Goal: Check status: Check status

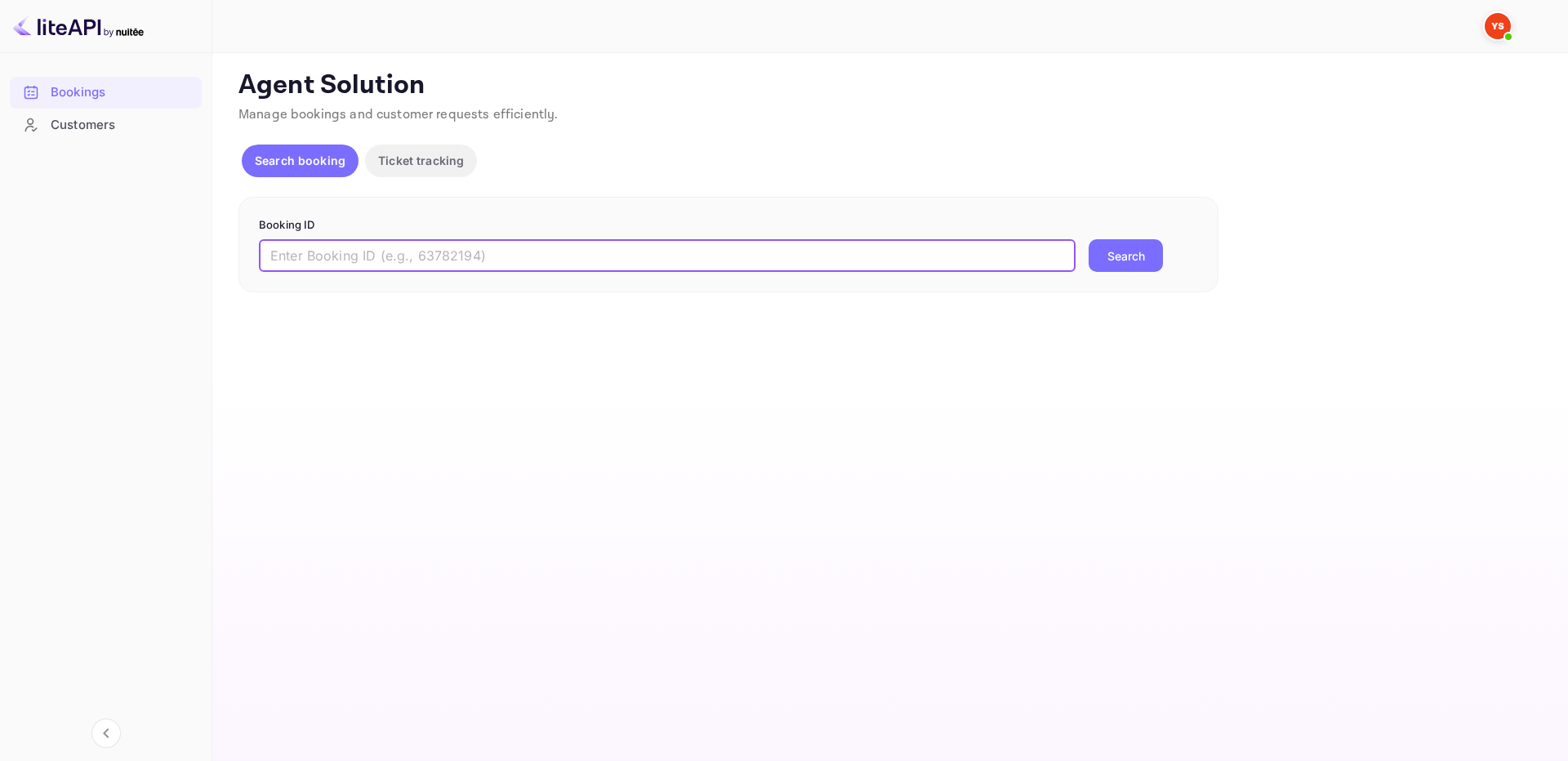
click at [1031, 246] on input "text" at bounding box center [668, 256] width 817 height 33
type input "9657606"
click at [1107, 255] on button "Search" at bounding box center [1125, 256] width 75 height 33
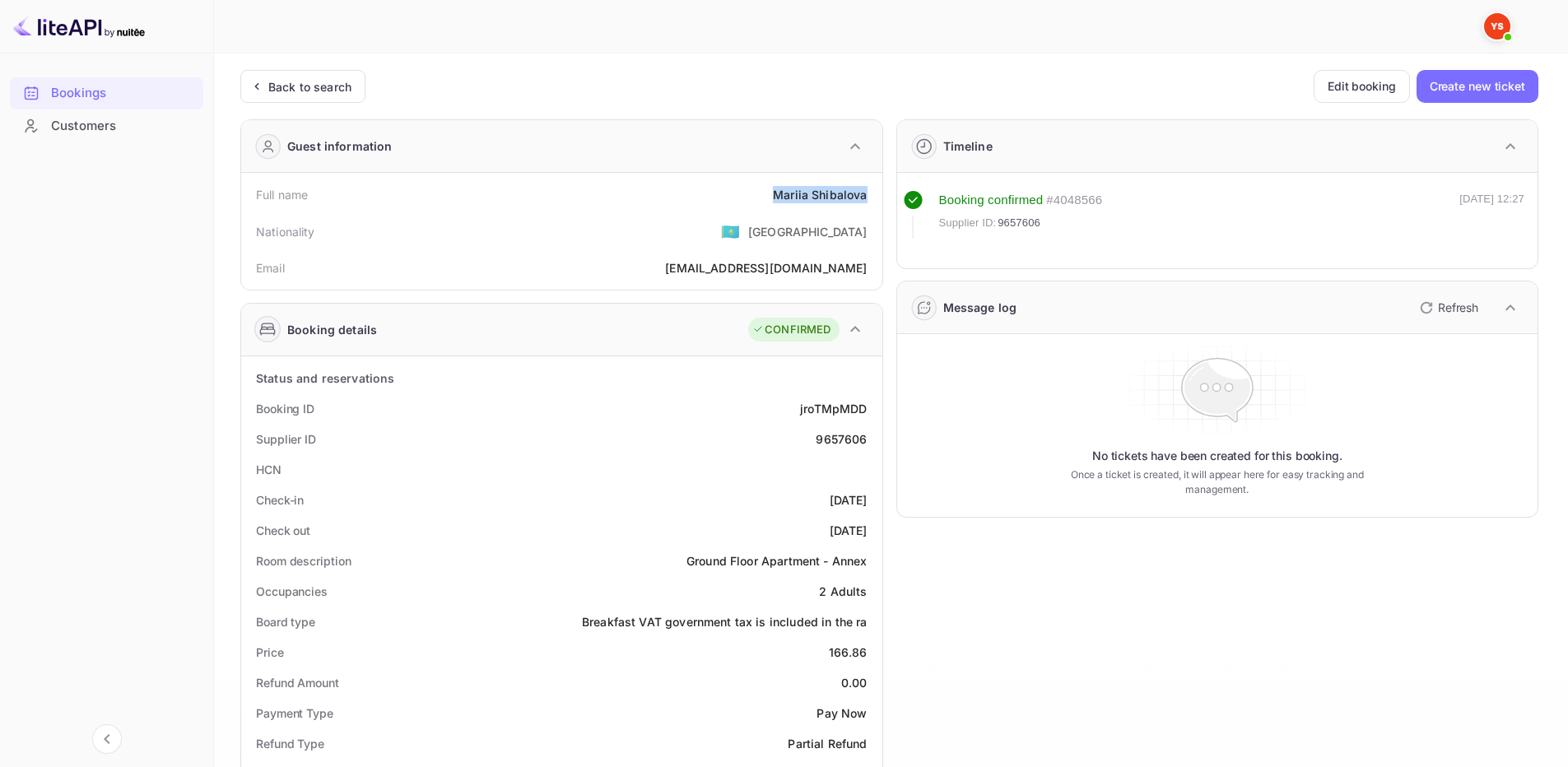
drag, startPoint x: 771, startPoint y: 198, endPoint x: 868, endPoint y: 198, distance: 97.0
click at [868, 198] on div "Full name [PERSON_NAME]" at bounding box center [562, 194] width 628 height 31
copy div "[PERSON_NAME]"
drag, startPoint x: 829, startPoint y: 646, endPoint x: 867, endPoint y: 653, distance: 38.6
click at [867, 653] on div "Price 166.86" at bounding box center [562, 652] width 628 height 31
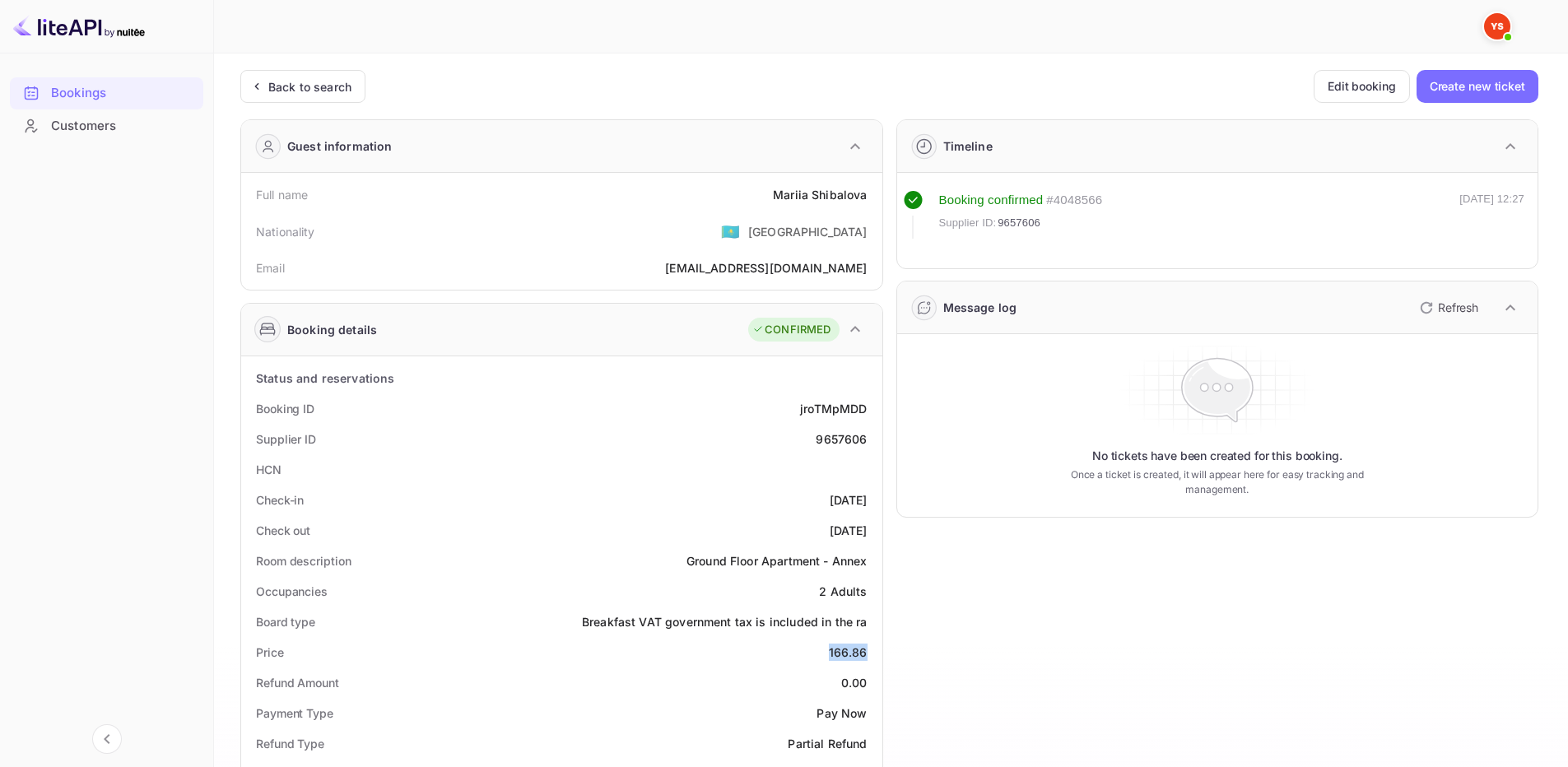
copy div "166.86"
